Goal: Information Seeking & Learning: Learn about a topic

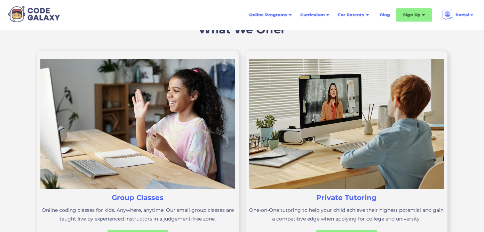
scroll to position [193, 0]
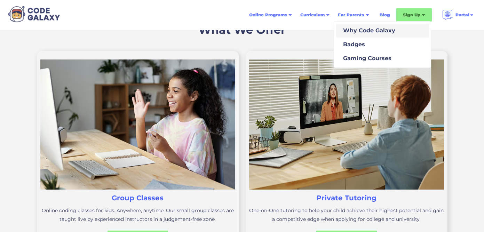
click at [353, 35] on link "Why Code Galaxy" at bounding box center [382, 31] width 93 height 14
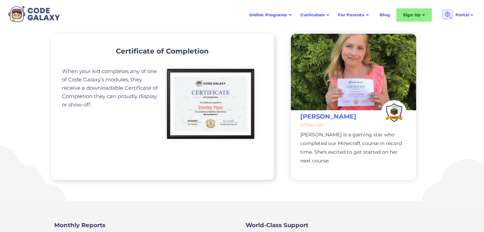
scroll to position [339, 0]
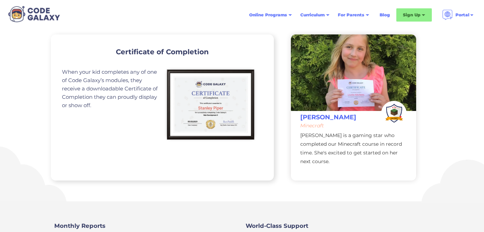
click at [129, 62] on div "Certificate of Completion When your kid completes any of one of Code Galaxy’s m…" at bounding box center [162, 107] width 223 height 146
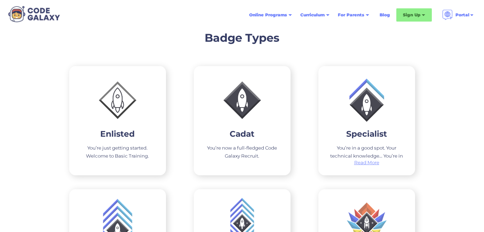
scroll to position [1058, 0]
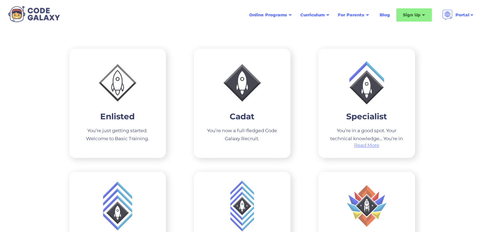
click at [120, 109] on img at bounding box center [117, 83] width 77 height 77
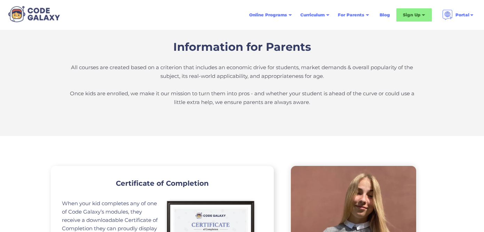
scroll to position [0, 0]
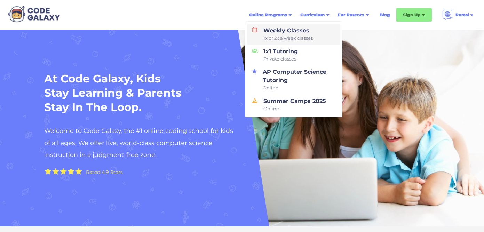
click at [269, 33] on div "Weekly Classes 1x or 2x a week classes" at bounding box center [287, 33] width 52 height 15
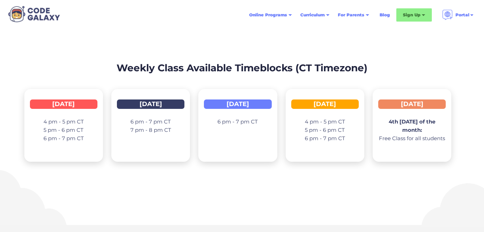
scroll to position [1054, 0]
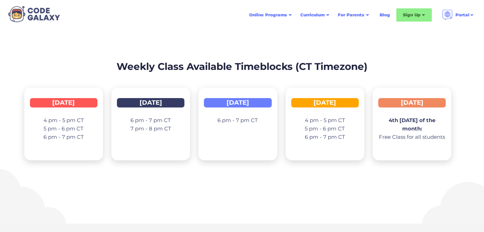
click at [152, 64] on h2 "Weekly Class Available Timeblocks (CT Timezone)" at bounding box center [242, 66] width 436 height 15
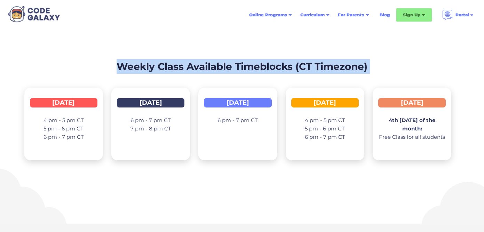
click at [152, 64] on h2 "Weekly Class Available Timeblocks (CT Timezone)" at bounding box center [242, 66] width 436 height 15
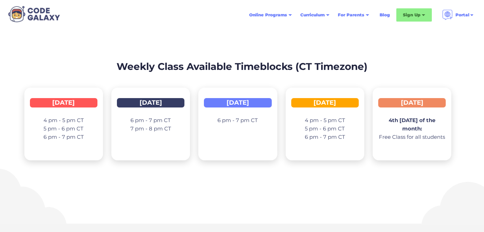
click at [166, 80] on div "Weekly Class Available Timeblocks (CT Timezone) Monday 4 pm - 5 pm CT 5 pm - 6 …" at bounding box center [242, 109] width 436 height 123
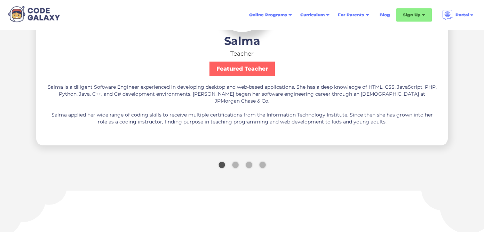
scroll to position [1361, 0]
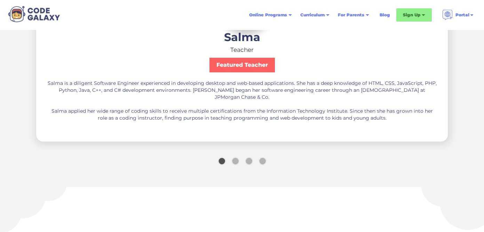
click at [235, 163] on div "Show slide 2 of 4" at bounding box center [235, 161] width 6 height 6
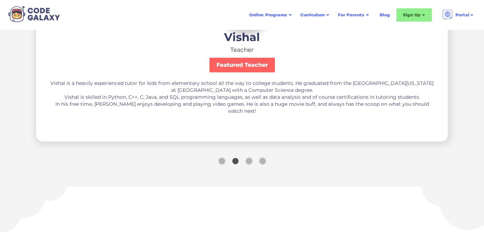
click at [235, 163] on div "Show slide 2 of 4" at bounding box center [235, 161] width 6 height 6
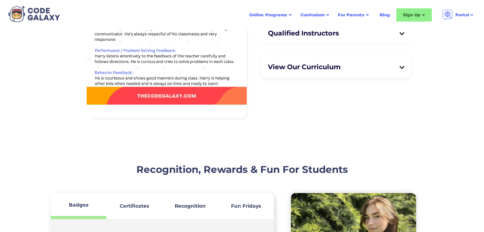
scroll to position [1719, 0]
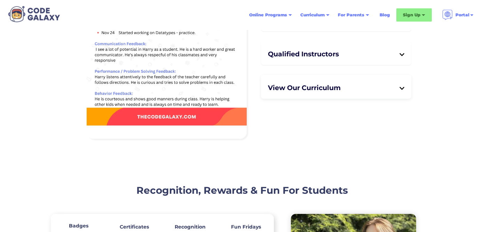
click at [292, 80] on div "View Our Curriculum" at bounding box center [336, 87] width 137 height 15
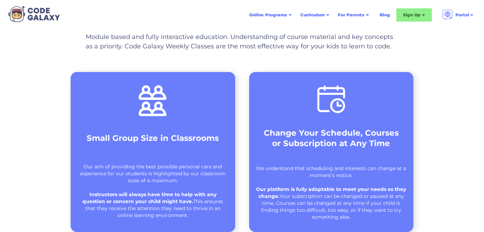
scroll to position [0, 0]
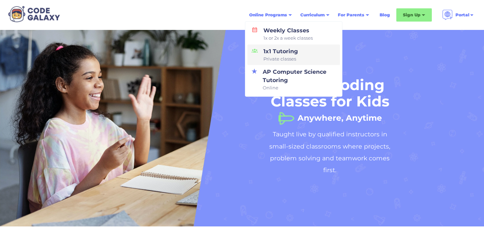
click at [279, 54] on div "1x1 Tutoring Private classes" at bounding box center [279, 54] width 37 height 15
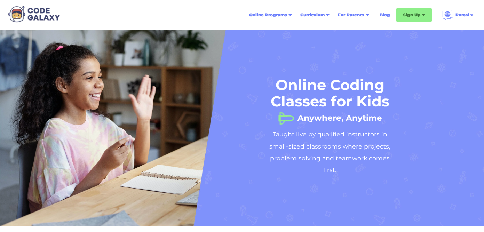
click at [262, 17] on div "Online Programs" at bounding box center [268, 14] width 38 height 7
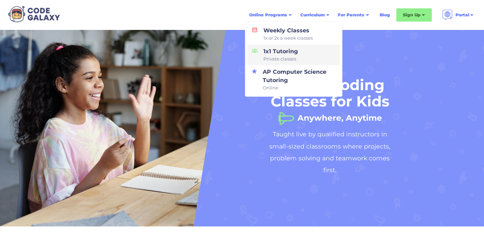
click at [265, 59] on span "Private classes" at bounding box center [280, 59] width 34 height 7
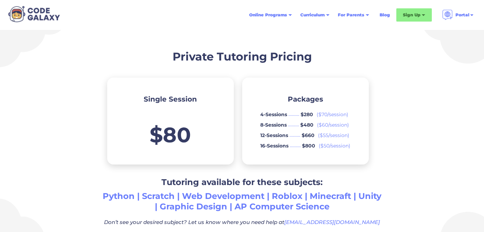
scroll to position [358, 0]
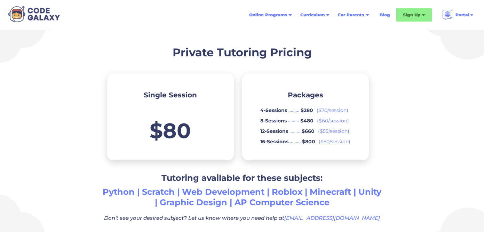
click at [309, 112] on div "$280" at bounding box center [309, 110] width 16 height 7
click at [309, 123] on div "$480" at bounding box center [308, 120] width 17 height 7
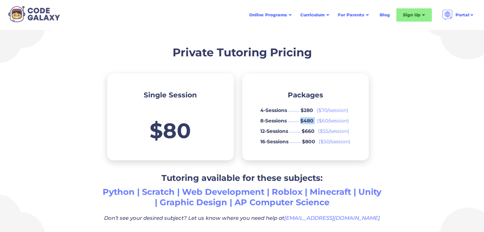
click at [309, 123] on div "$480" at bounding box center [308, 120] width 17 height 7
click at [309, 131] on div "$660" at bounding box center [310, 131] width 16 height 7
click at [310, 139] on div "$800" at bounding box center [310, 141] width 17 height 7
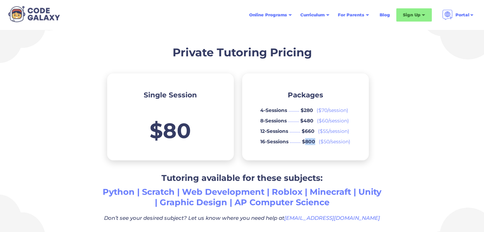
click at [310, 139] on div "$800" at bounding box center [310, 141] width 17 height 7
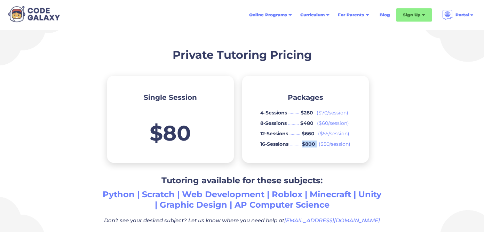
scroll to position [355, 0]
click at [310, 145] on div "$800" at bounding box center [310, 144] width 17 height 7
click at [308, 134] on div "$660" at bounding box center [310, 133] width 16 height 7
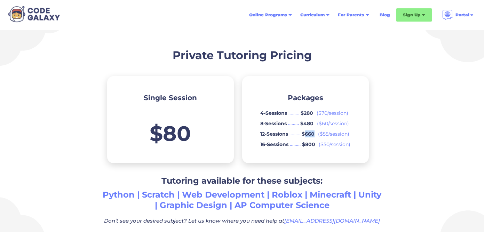
click at [308, 134] on div "$660" at bounding box center [310, 133] width 16 height 7
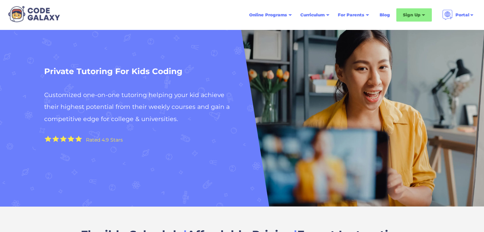
scroll to position [0, 0]
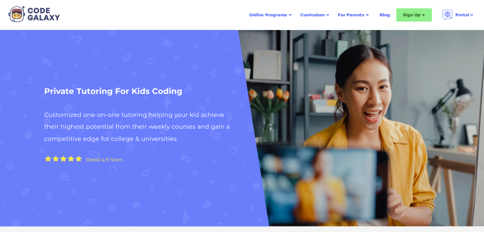
click at [105, 112] on h2 "Customized one-on-one tutoring helping your kid achieve their highest potential…" at bounding box center [141, 127] width 194 height 36
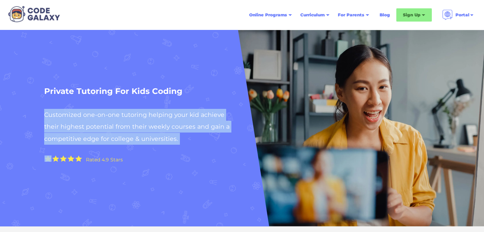
click at [105, 112] on h2 "Customized one-on-one tutoring helping your kid achieve their highest potential…" at bounding box center [141, 127] width 194 height 36
